Goal: Check status: Check status

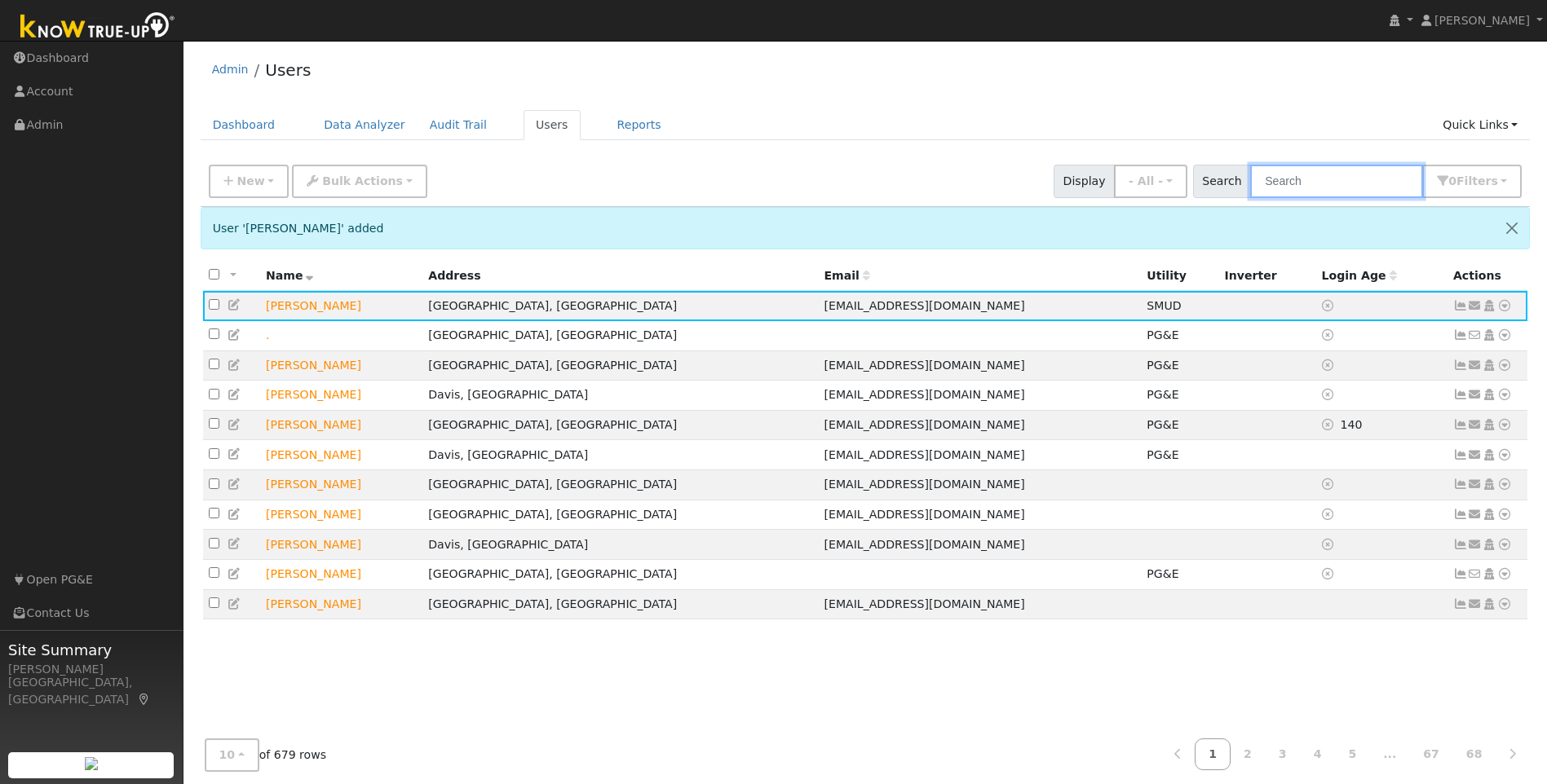
click at [1361, 193] on input "text" at bounding box center [1336, 181] width 172 height 33
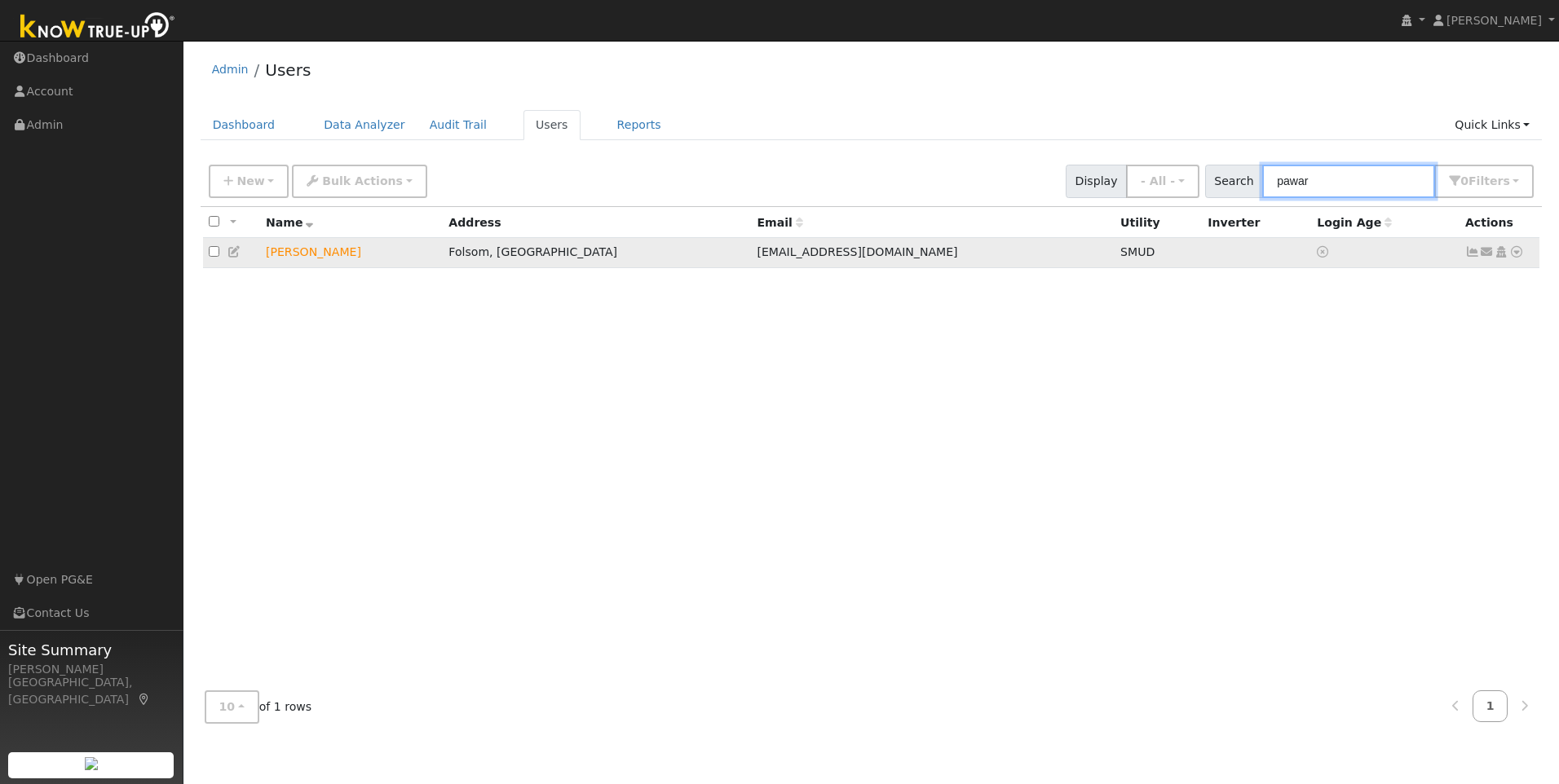
type input "pawar"
click at [1475, 253] on icon at bounding box center [1473, 251] width 14 height 12
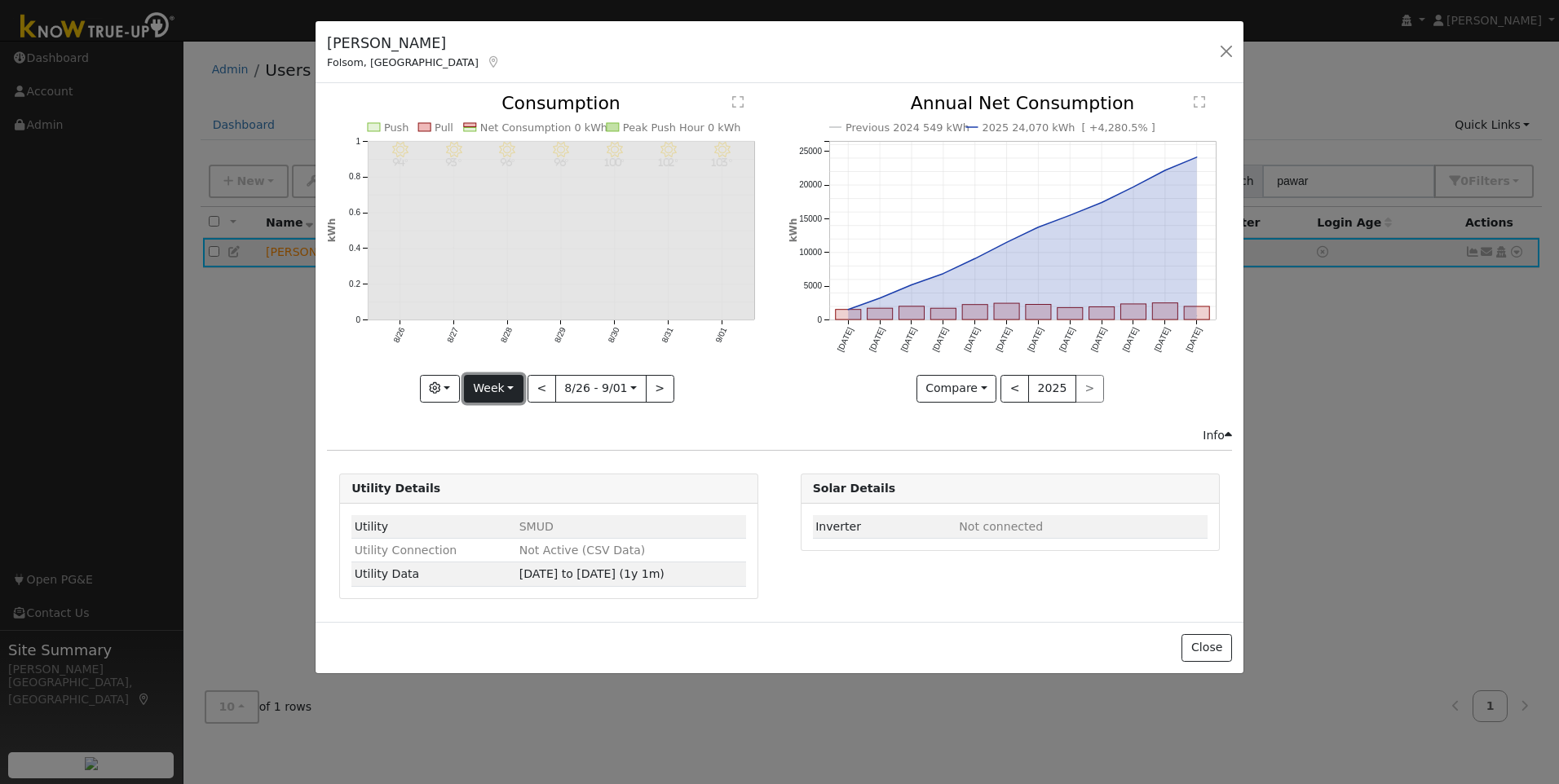
click at [490, 386] on button "Week" at bounding box center [493, 388] width 59 height 28
click at [503, 498] on link "Year" at bounding box center [521, 490] width 113 height 22
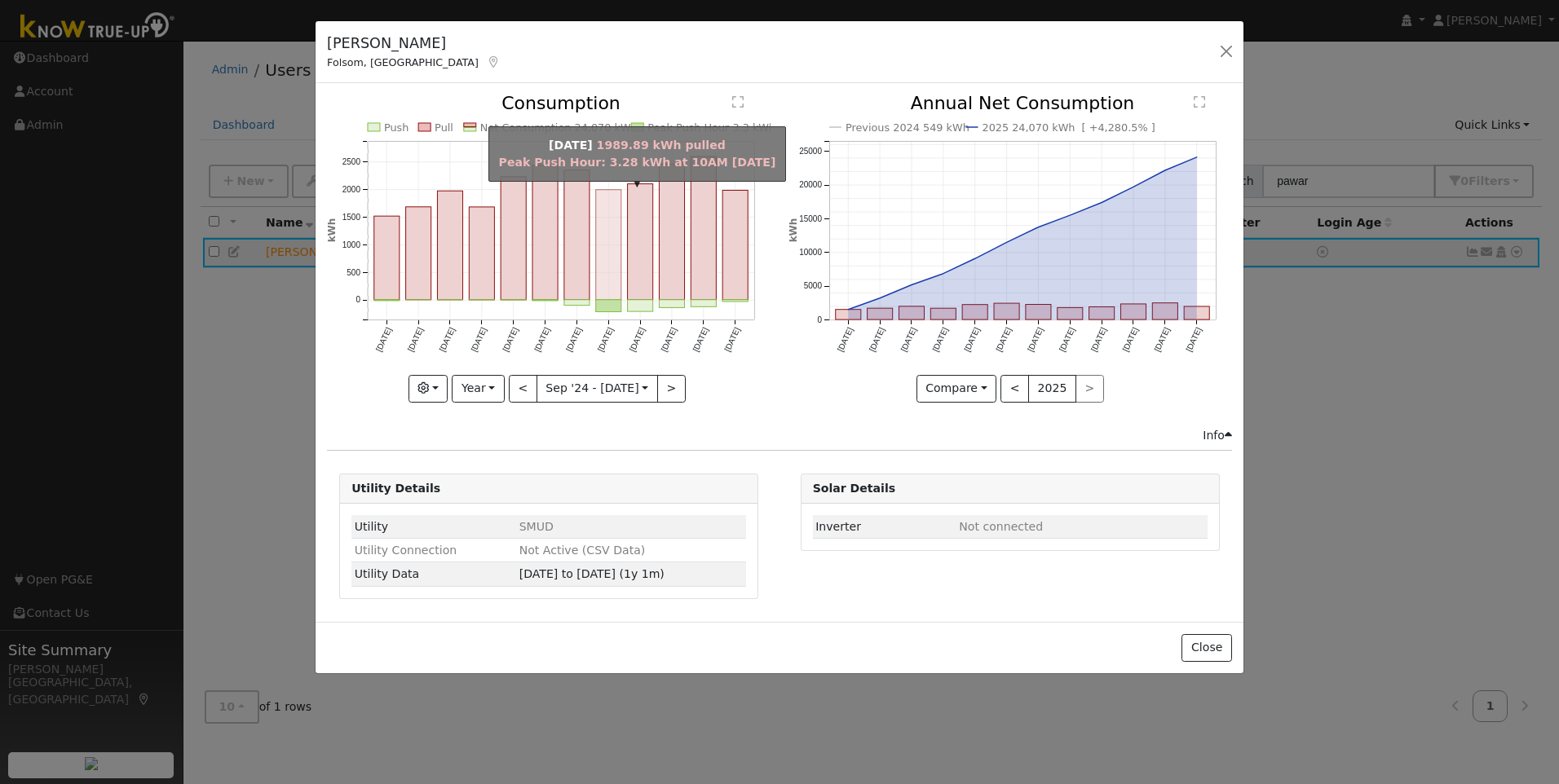
click at [605, 266] on rect "onclick=""" at bounding box center [608, 244] width 25 height 110
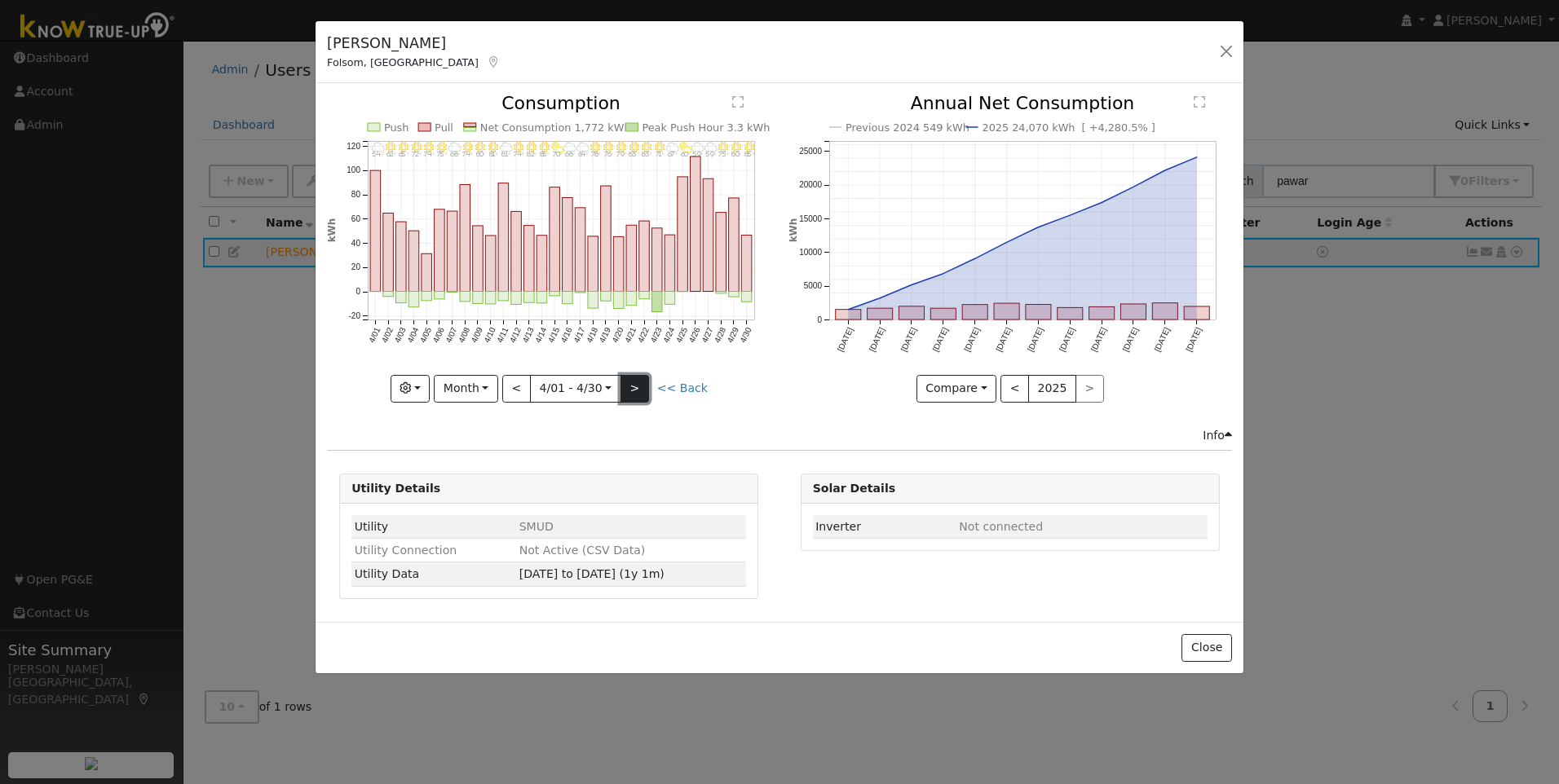
click at [642, 385] on button ">" at bounding box center [635, 388] width 29 height 28
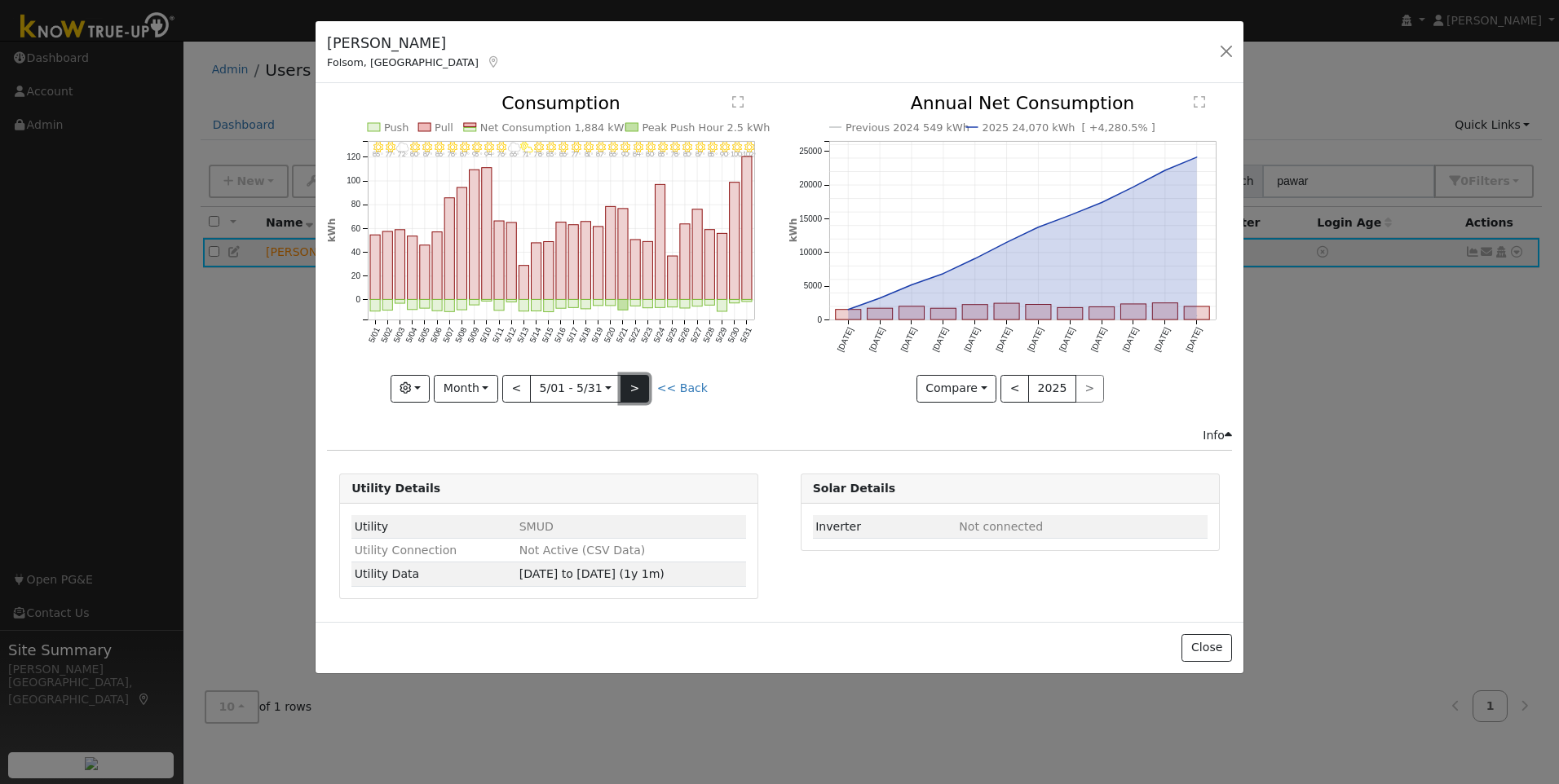
click at [635, 385] on button ">" at bounding box center [635, 388] width 29 height 28
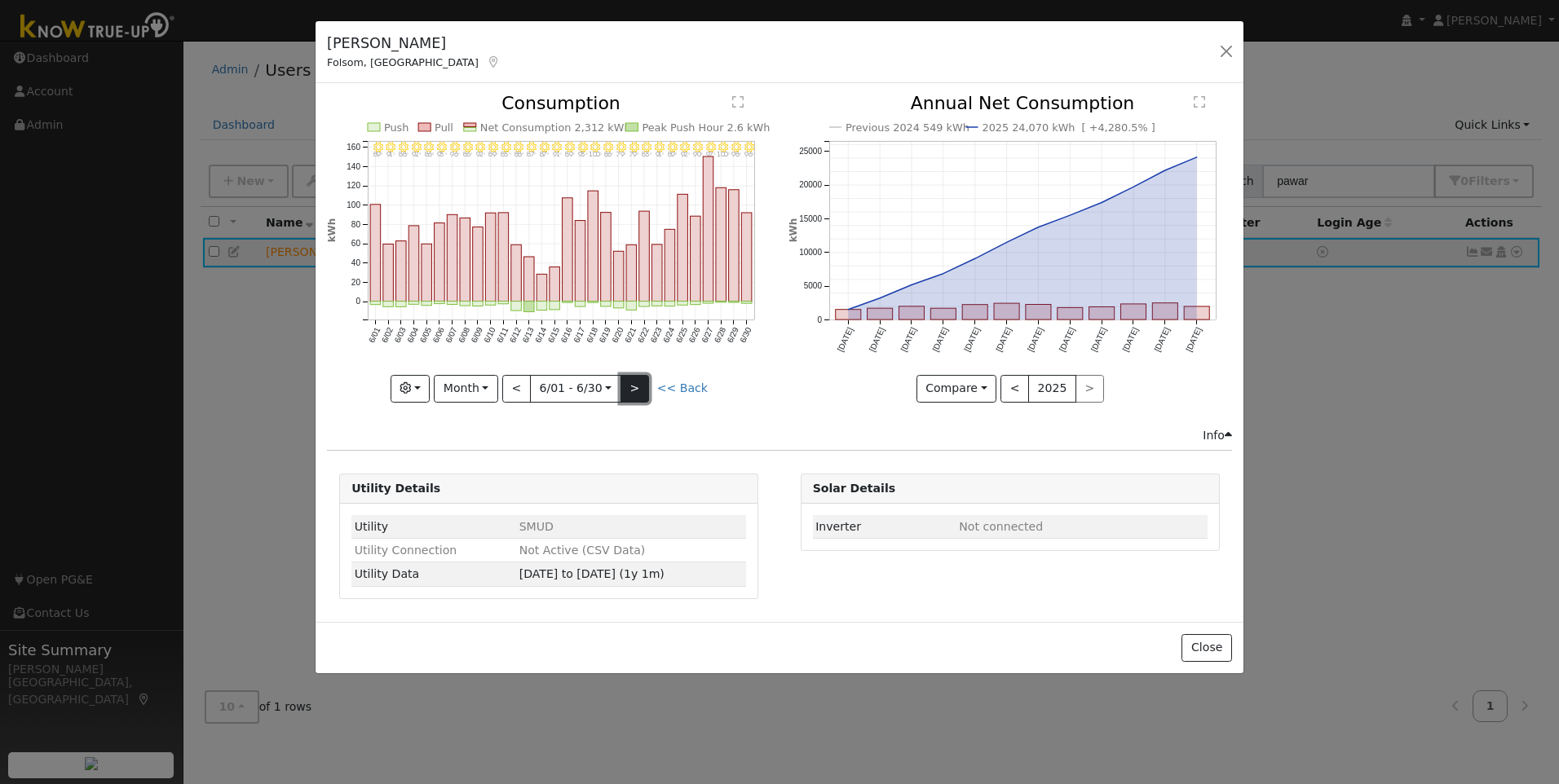
click at [635, 385] on button ">" at bounding box center [635, 388] width 29 height 28
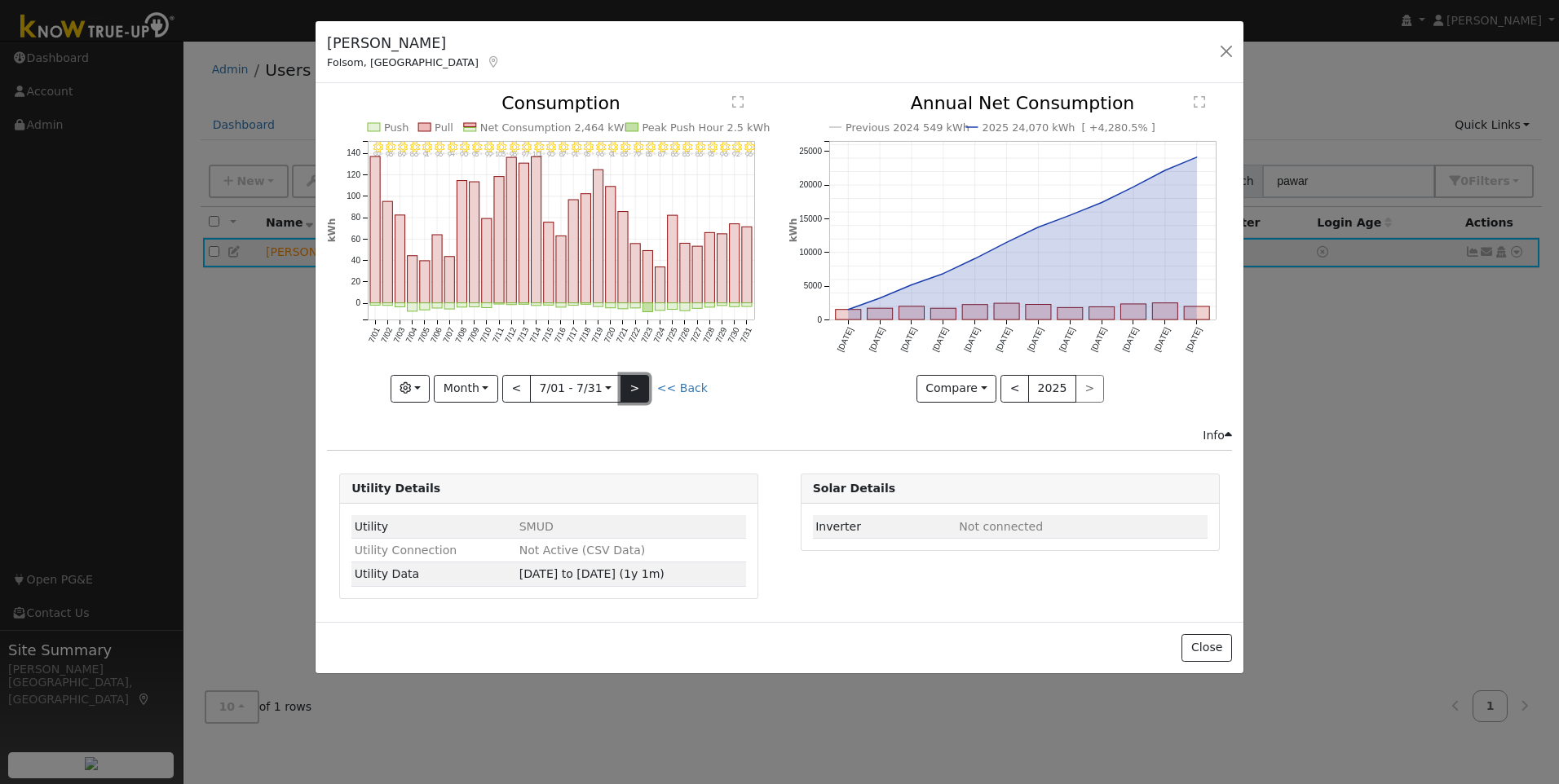
click at [634, 390] on button ">" at bounding box center [635, 388] width 29 height 28
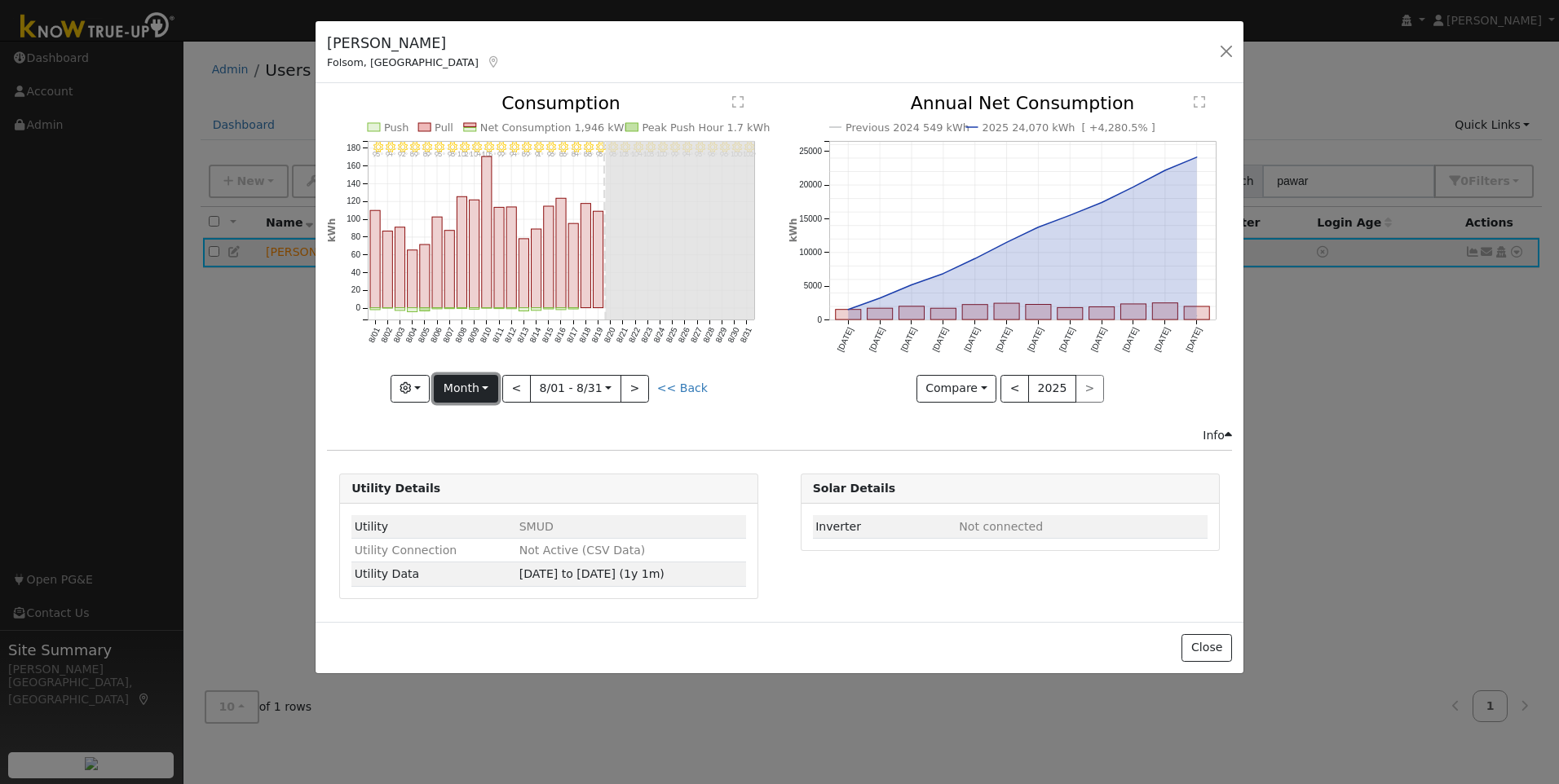
click at [494, 383] on button "Month" at bounding box center [466, 388] width 65 height 28
click at [483, 481] on link "Year" at bounding box center [492, 490] width 113 height 22
type input "[DATE]"
